Goal: Information Seeking & Learning: Find specific fact

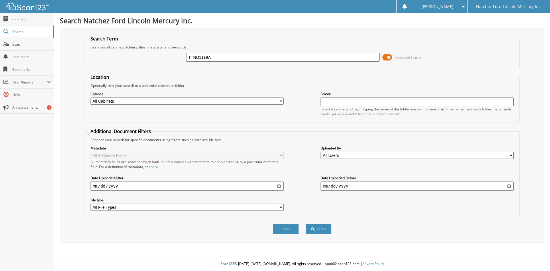
type input "TTND1119A"
click at [305, 223] on button "Search" at bounding box center [318, 228] width 26 height 11
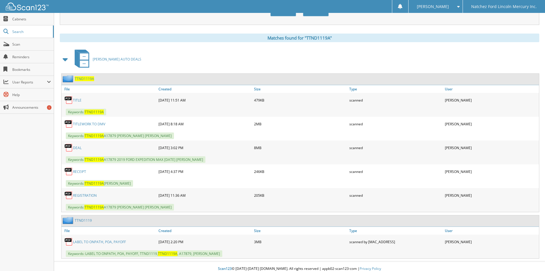
scroll to position [223, 0]
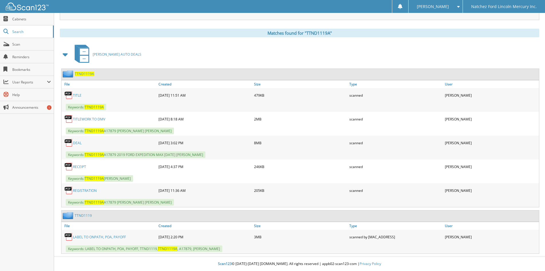
click at [78, 141] on link "DEAL" at bounding box center [77, 142] width 9 height 5
drag, startPoint x: 240, startPoint y: 135, endPoint x: 230, endPoint y: 141, distance: 11.7
click at [230, 141] on div "TITLE [DATE] 11:51 AM 479KB Keywords: TTND1119A 2MB TTND1119A" at bounding box center [301, 147] width 478 height 119
